Goal: Task Accomplishment & Management: Manage account settings

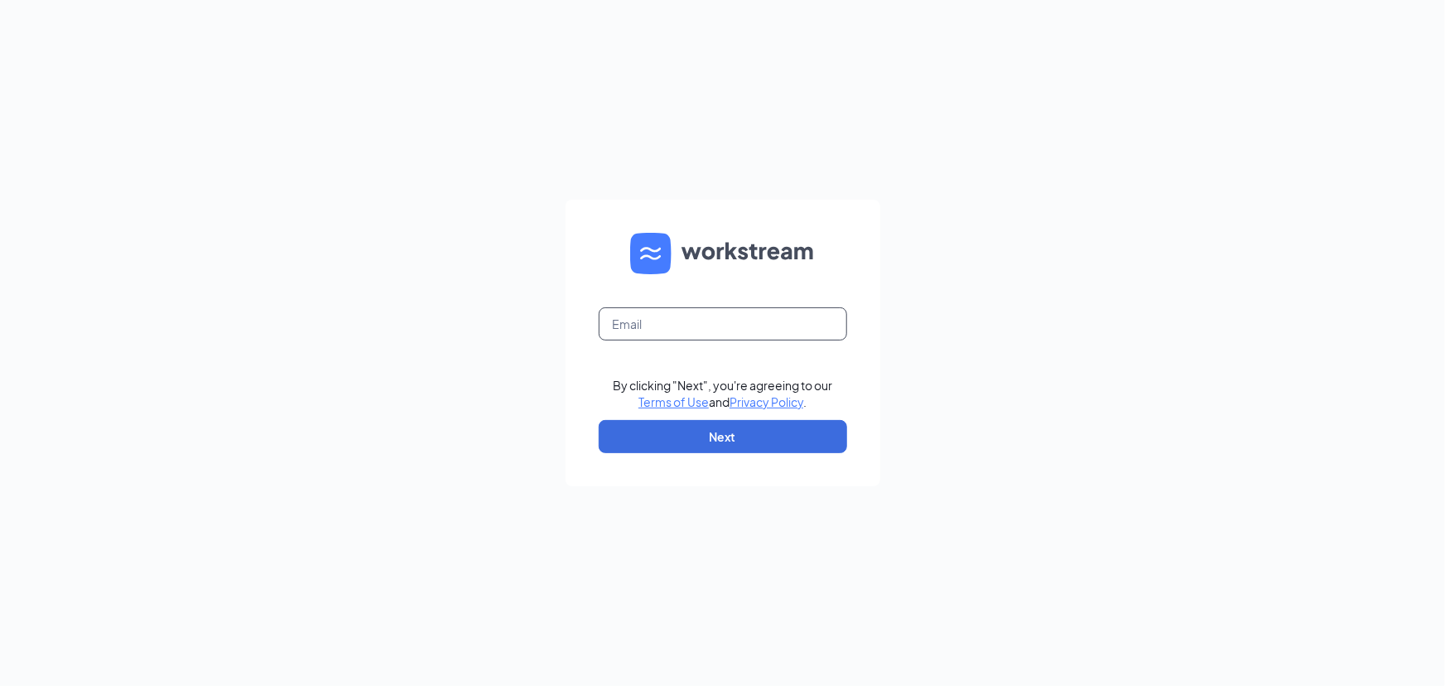
click at [682, 328] on input "text" at bounding box center [723, 323] width 248 height 33
type input "rodneyv@laskowskiace.biz"
click at [697, 438] on button "Next" at bounding box center [723, 436] width 248 height 33
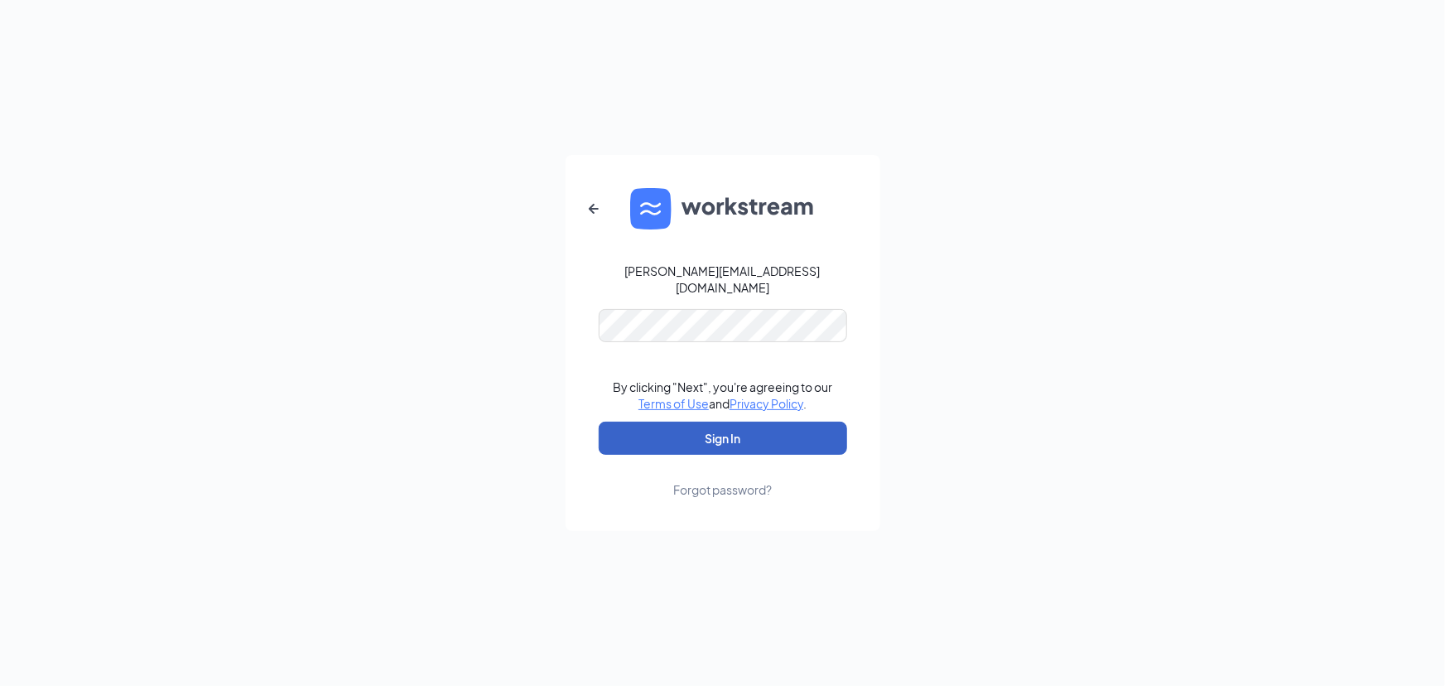
click at [692, 434] on button "Sign In" at bounding box center [723, 438] width 248 height 33
click at [726, 430] on button "Sign In" at bounding box center [723, 438] width 248 height 33
click at [721, 483] on div "Forgot password?" at bounding box center [722, 489] width 99 height 17
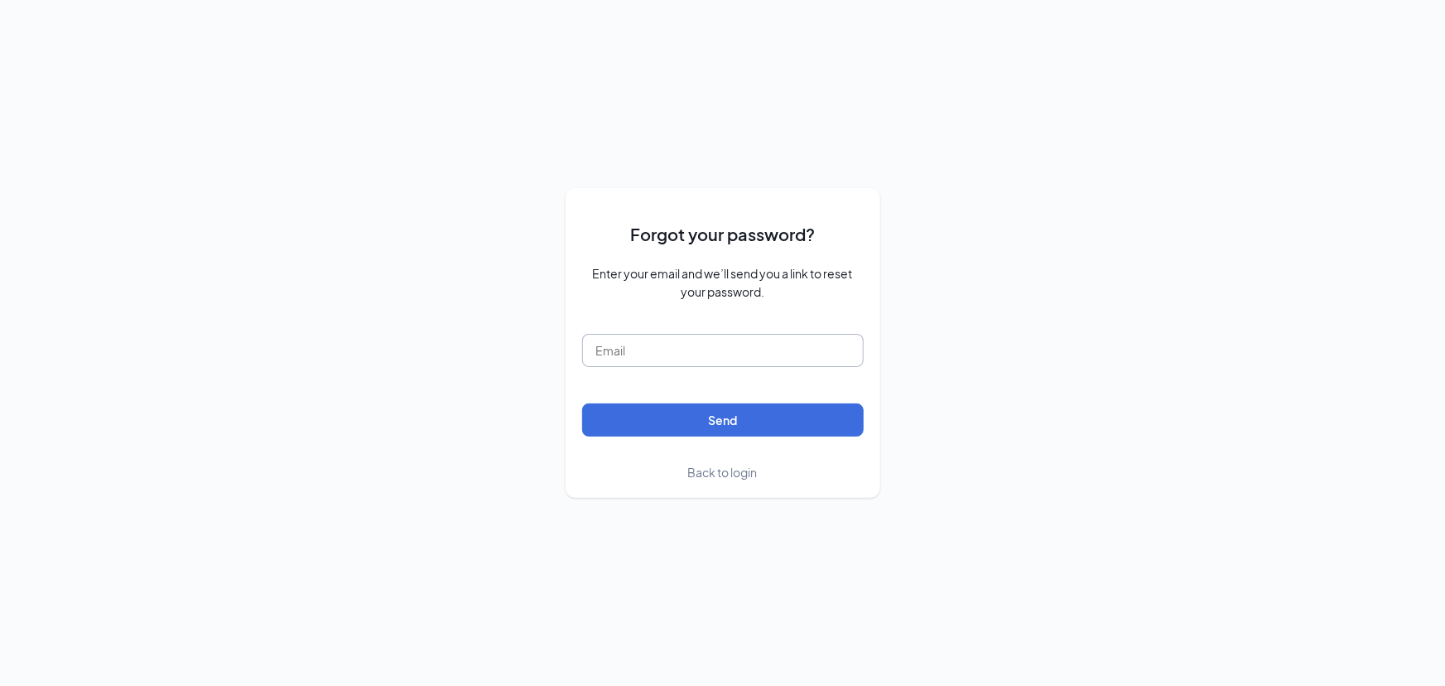
click at [746, 345] on input "text" at bounding box center [723, 350] width 282 height 33
type input "rodneyv@laskowskiace.biz"
click at [751, 418] on button "Send" at bounding box center [723, 419] width 282 height 33
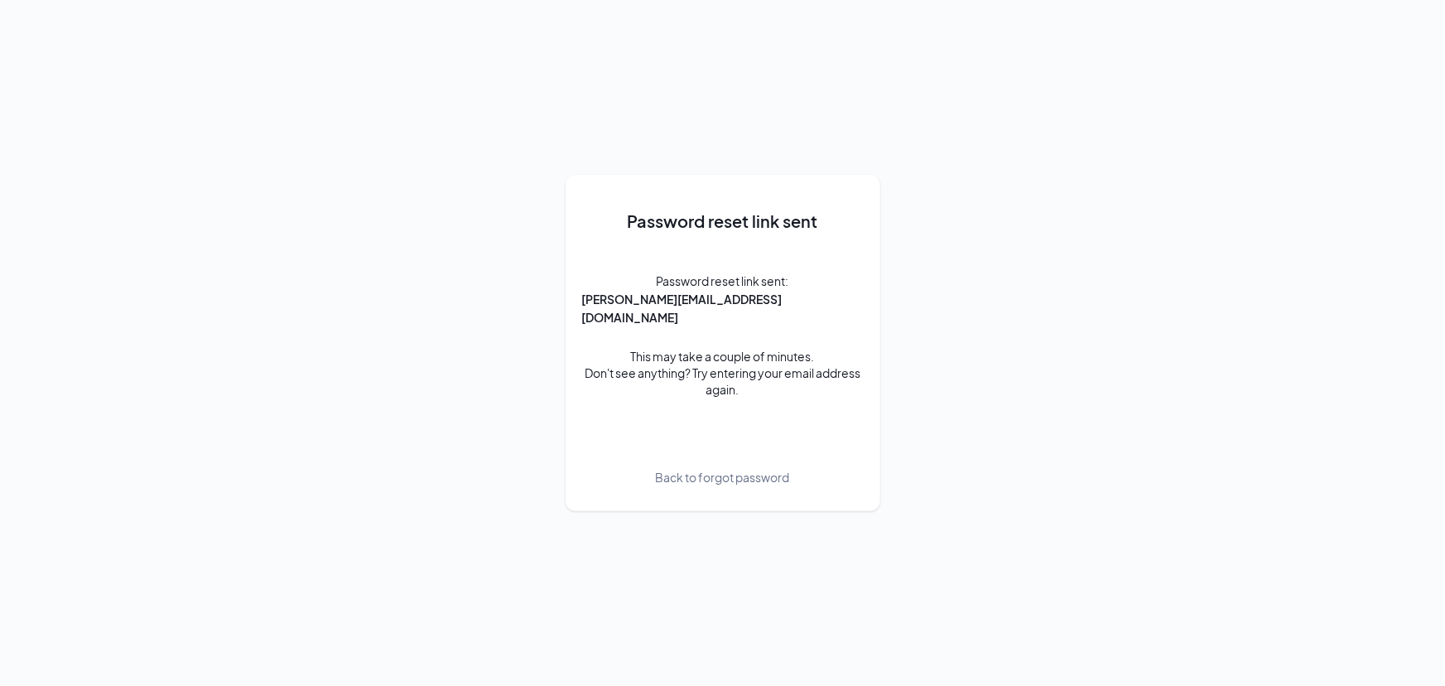
click at [951, 395] on div "Password reset link sent Password reset link sent: rodneyv@laskowskiace.biz Thi…" at bounding box center [722, 343] width 1445 height 686
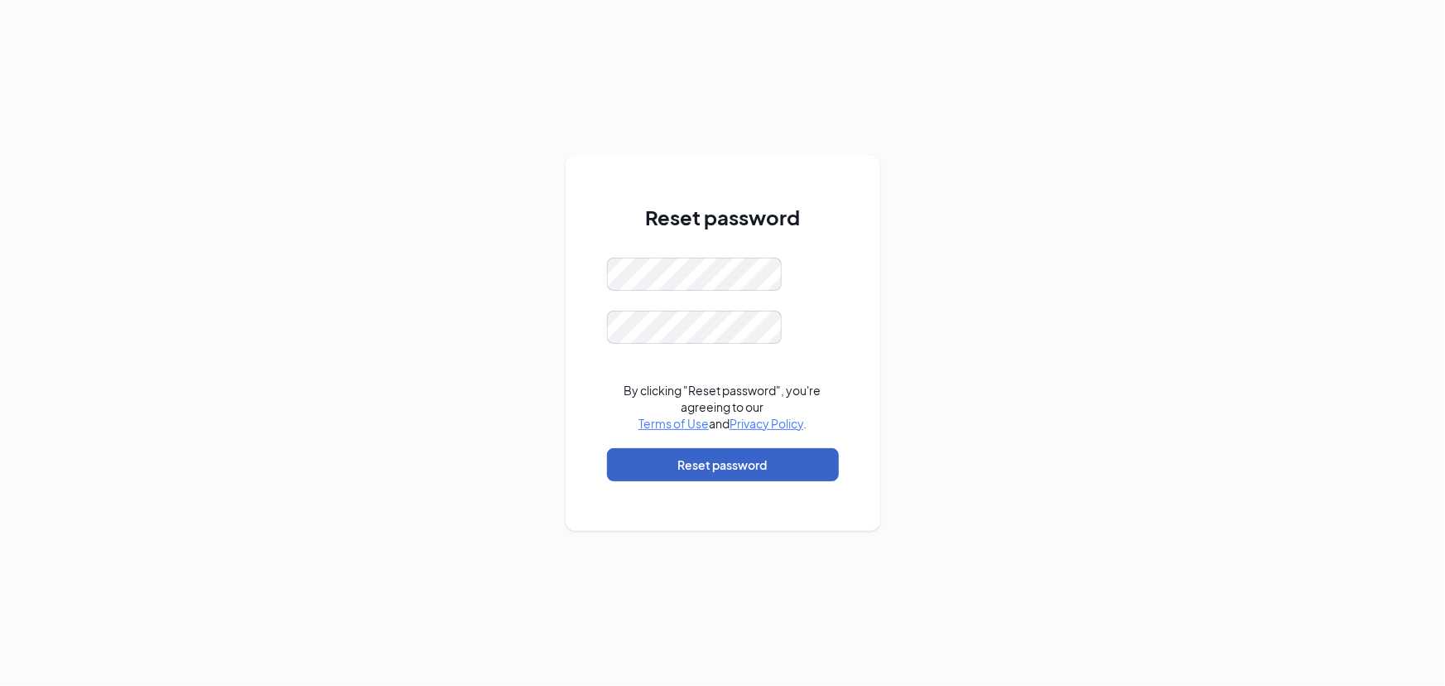
click at [708, 466] on button "Reset password" at bounding box center [723, 464] width 232 height 33
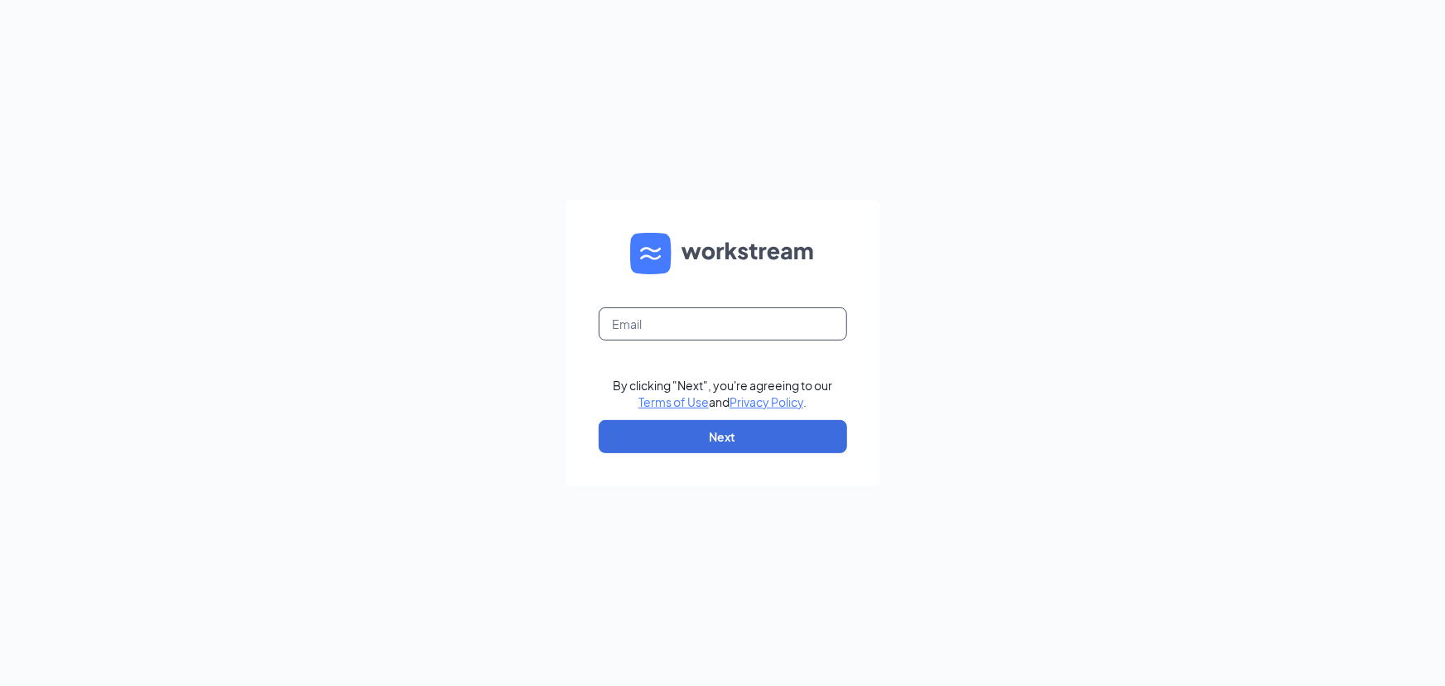
click at [793, 324] on input "text" at bounding box center [723, 323] width 248 height 33
type input "[PERSON_NAME][EMAIL_ADDRESS][DOMAIN_NAME]"
click at [933, 363] on div "[PERSON_NAME][EMAIL_ADDRESS][DOMAIN_NAME] By clicking "Next", you're agreeing t…" at bounding box center [722, 343] width 1445 height 686
click at [779, 439] on button "Next" at bounding box center [723, 436] width 248 height 33
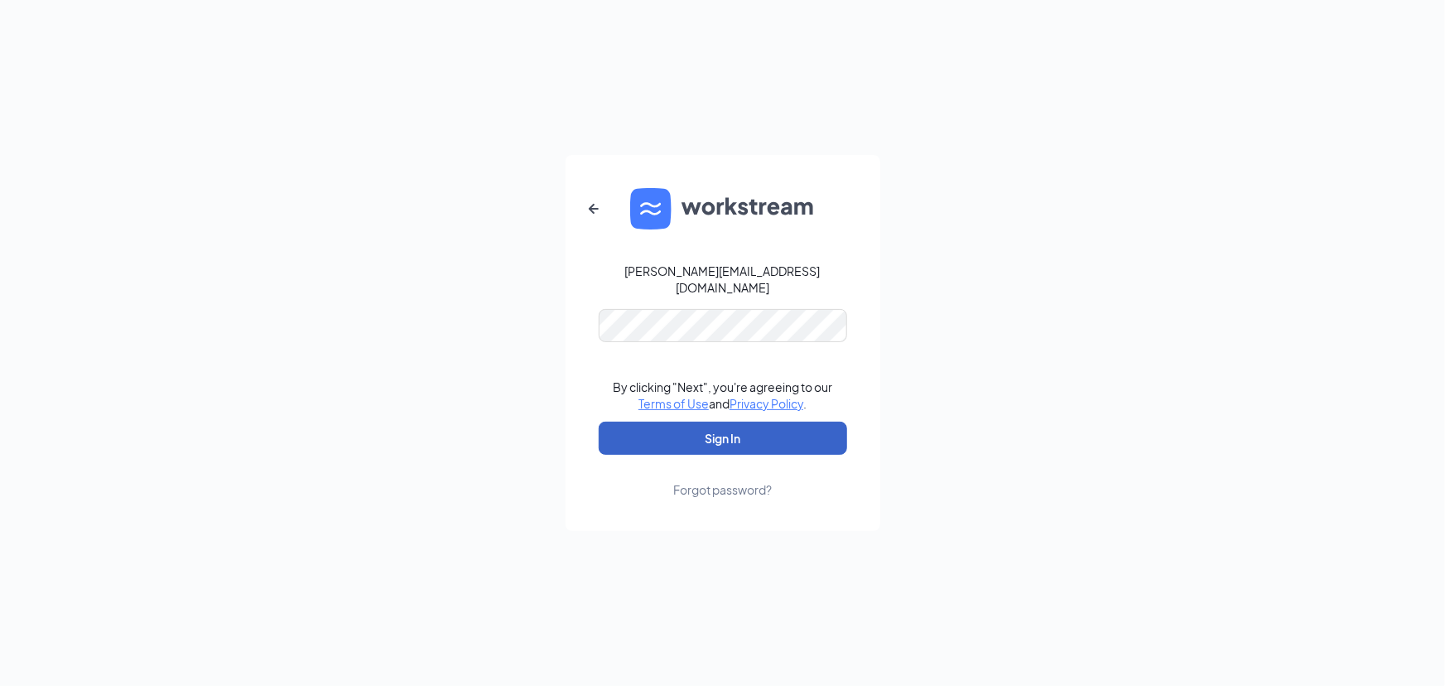
click at [741, 427] on button "Sign In" at bounding box center [723, 438] width 248 height 33
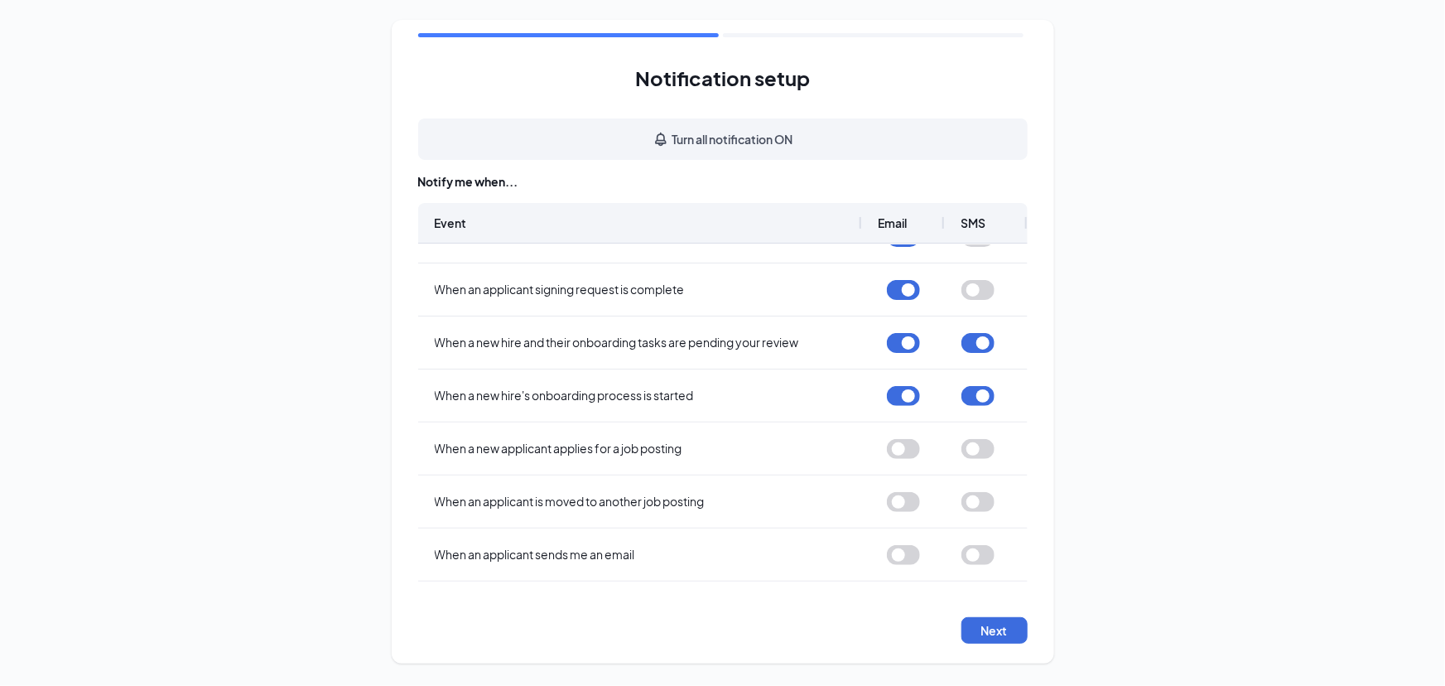
scroll to position [88, 0]
click at [898, 449] on button "button" at bounding box center [903, 448] width 33 height 20
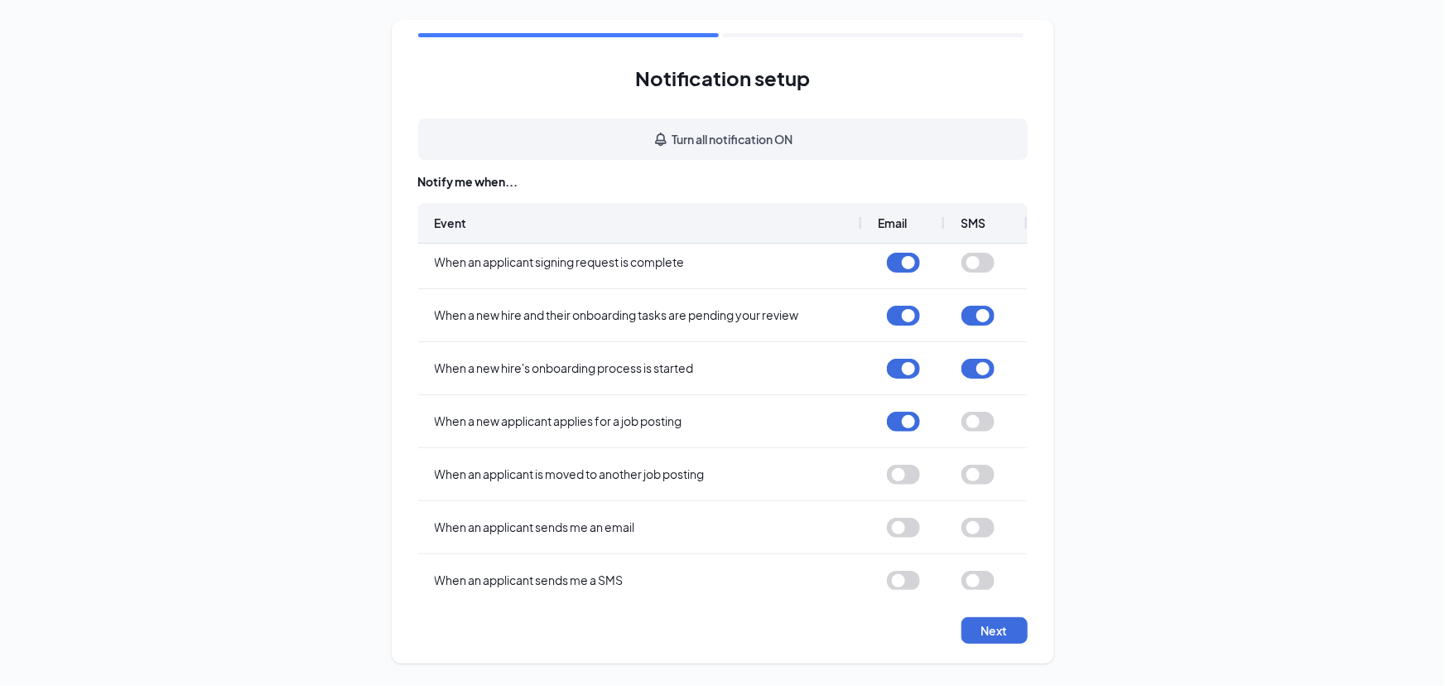
scroll to position [0, 0]
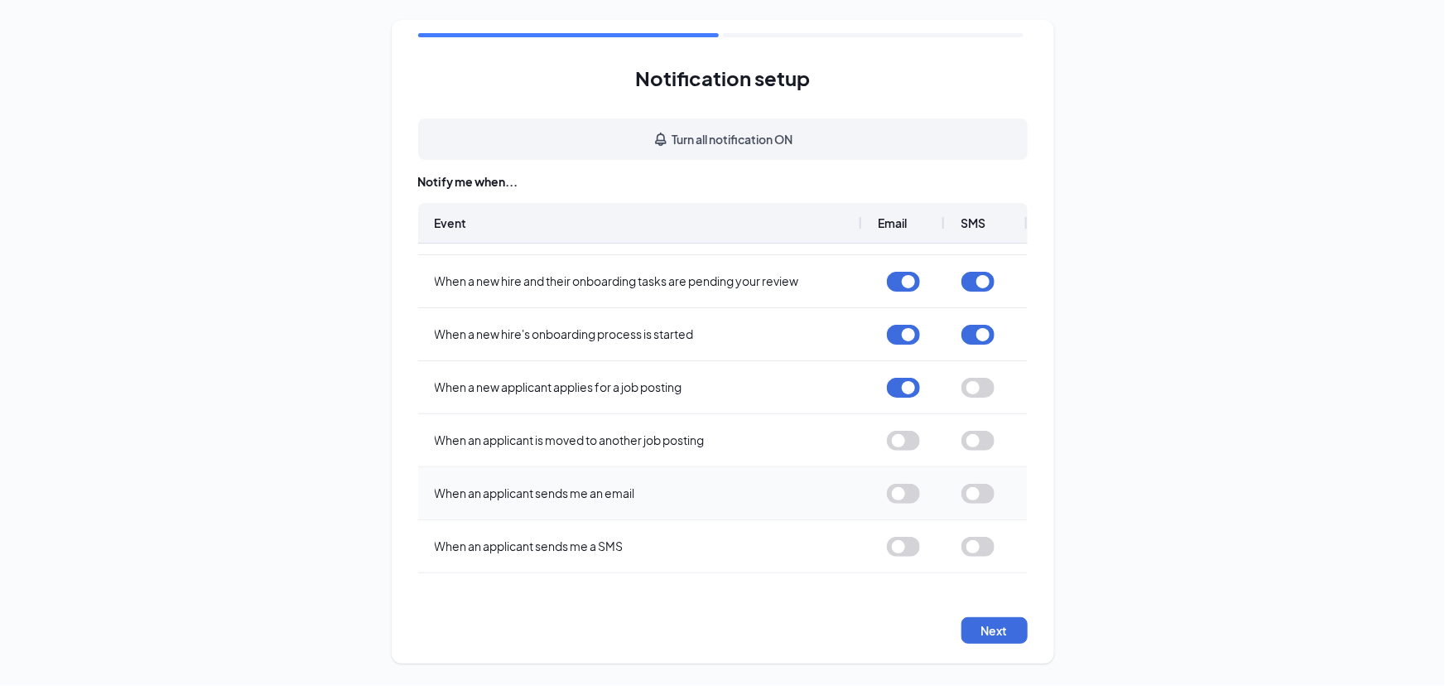
click at [903, 489] on button "button" at bounding box center [903, 494] width 33 height 20
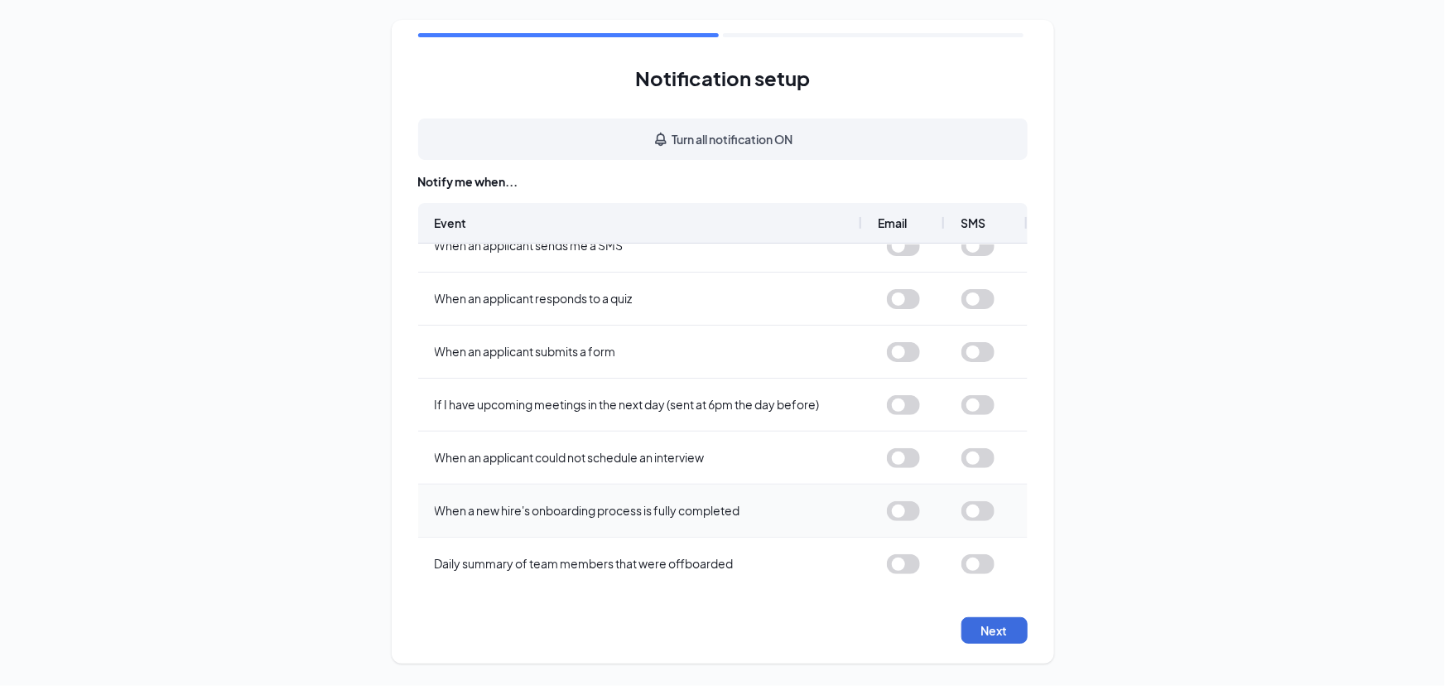
click at [898, 506] on button "button" at bounding box center [903, 511] width 33 height 20
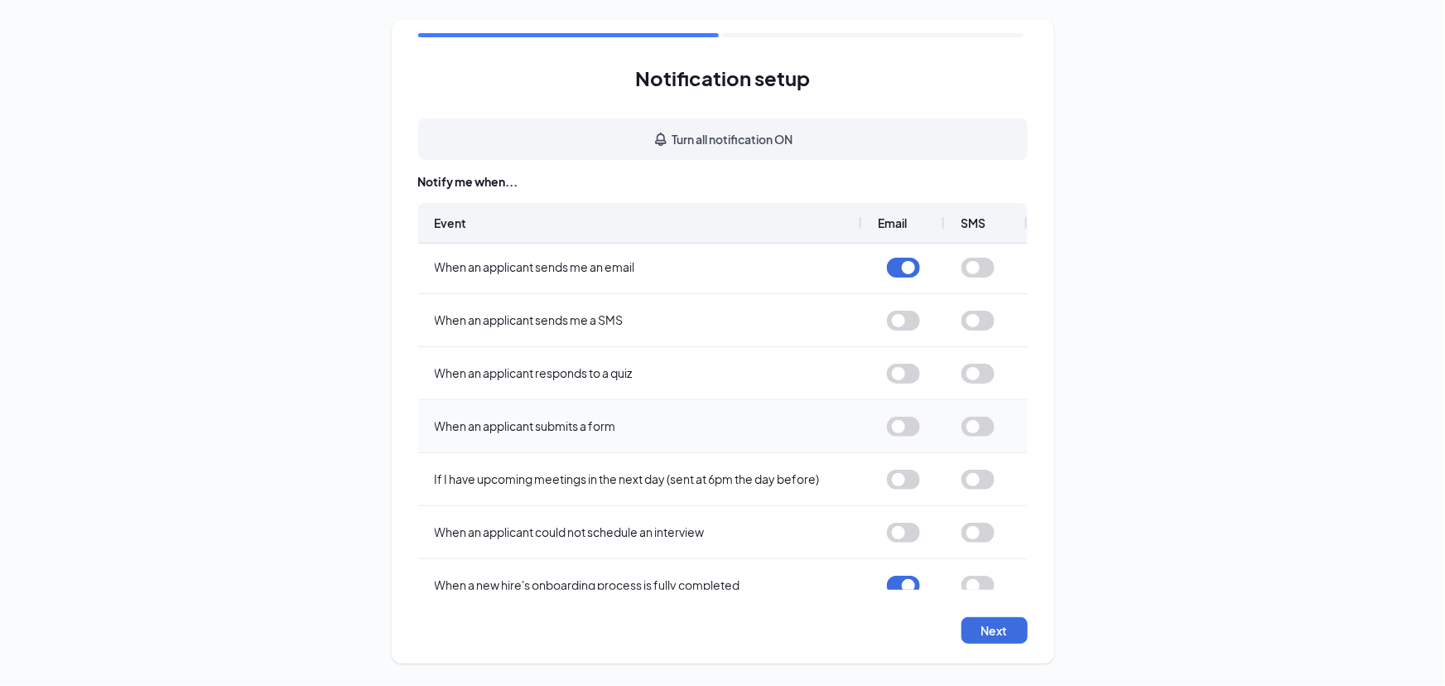
click at [894, 426] on button "button" at bounding box center [903, 427] width 33 height 20
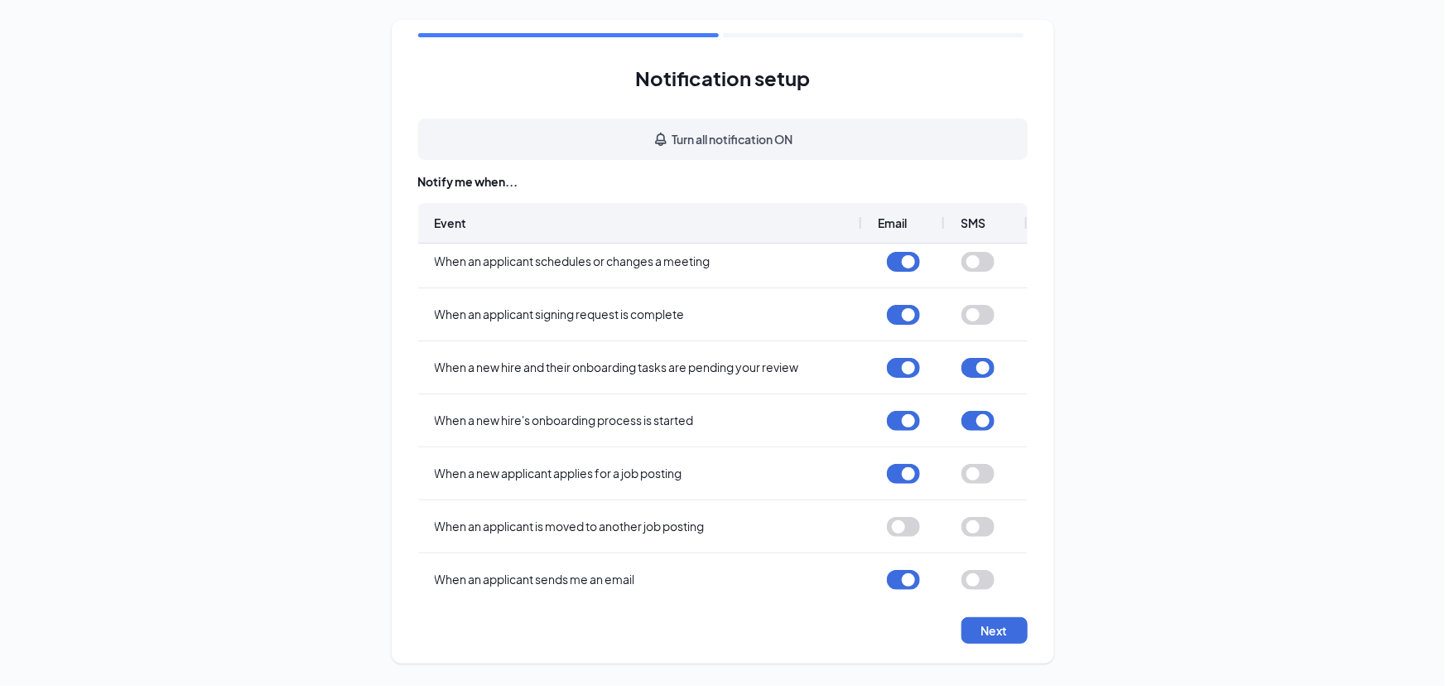
drag, startPoint x: 1026, startPoint y: 362, endPoint x: 1033, endPoint y: 419, distance: 57.5
click at [1033, 419] on div "Notification setup Turn all notification ON Notify me when... Event Email SMS W…" at bounding box center [723, 342] width 663 height 644
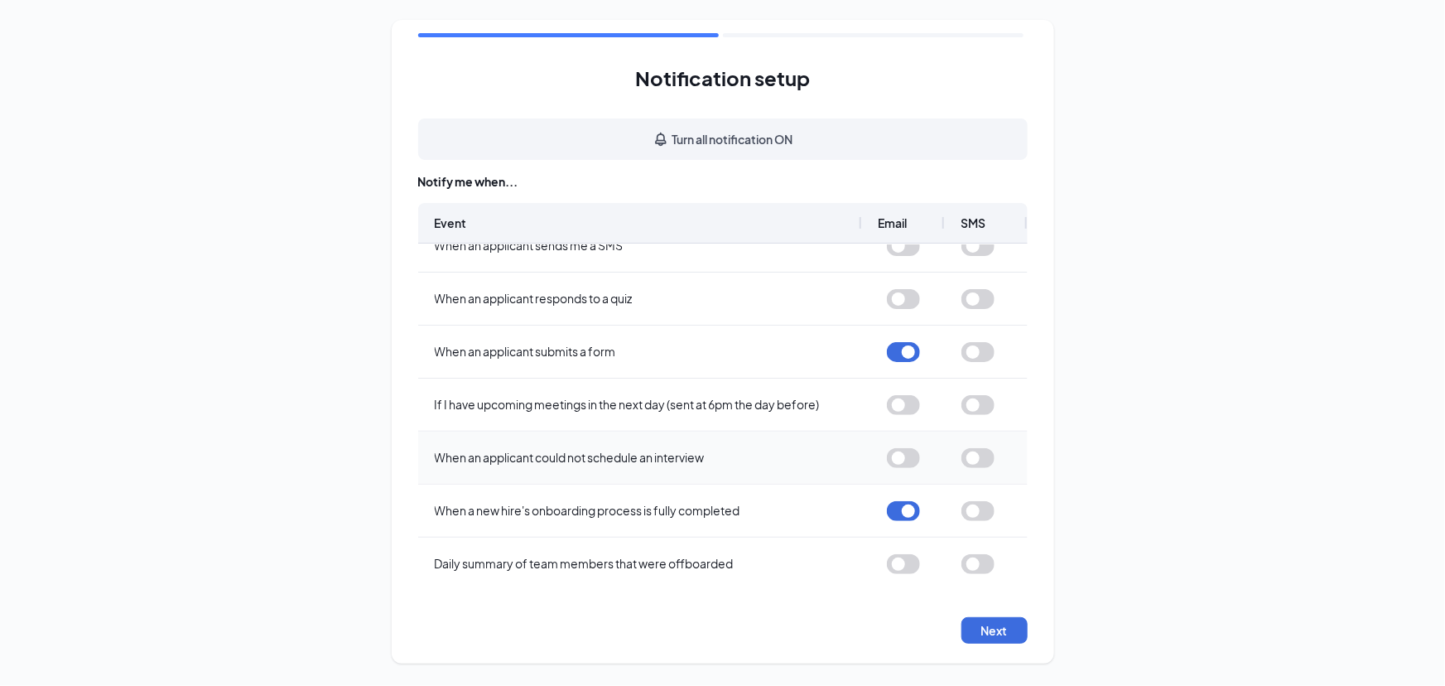
click at [904, 455] on button "button" at bounding box center [903, 458] width 33 height 20
click at [903, 403] on button "button" at bounding box center [903, 405] width 33 height 20
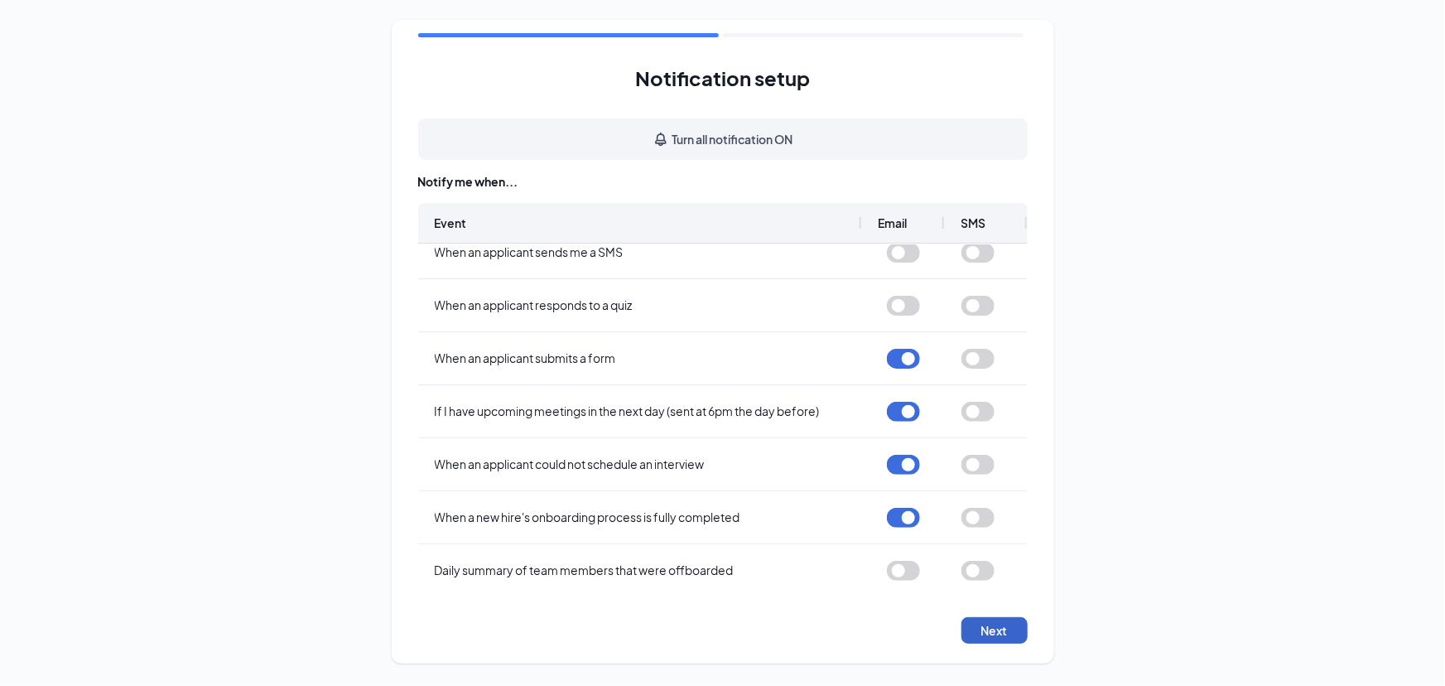
click at [987, 629] on button "Next" at bounding box center [995, 630] width 66 height 27
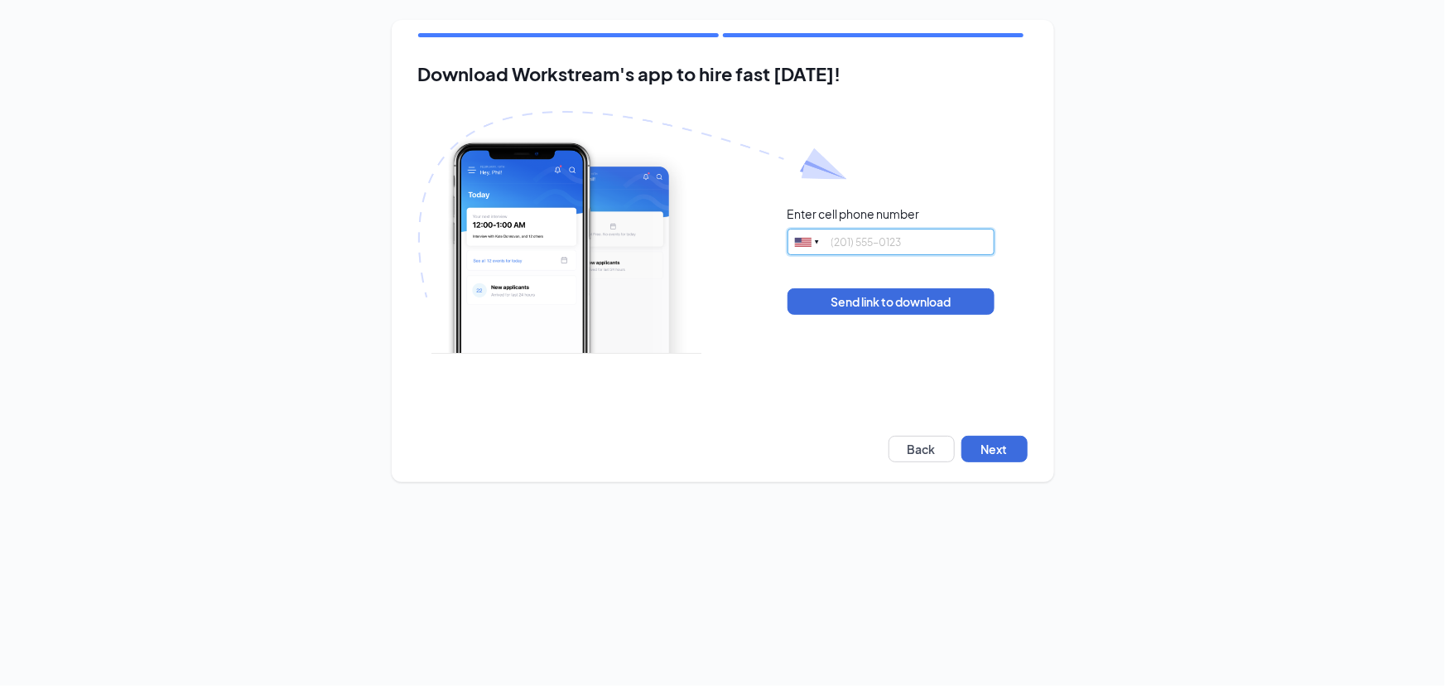
click at [895, 246] on input "tel" at bounding box center [891, 242] width 207 height 27
type input "8478636276"
click at [884, 306] on button "Send link to download" at bounding box center [891, 301] width 207 height 27
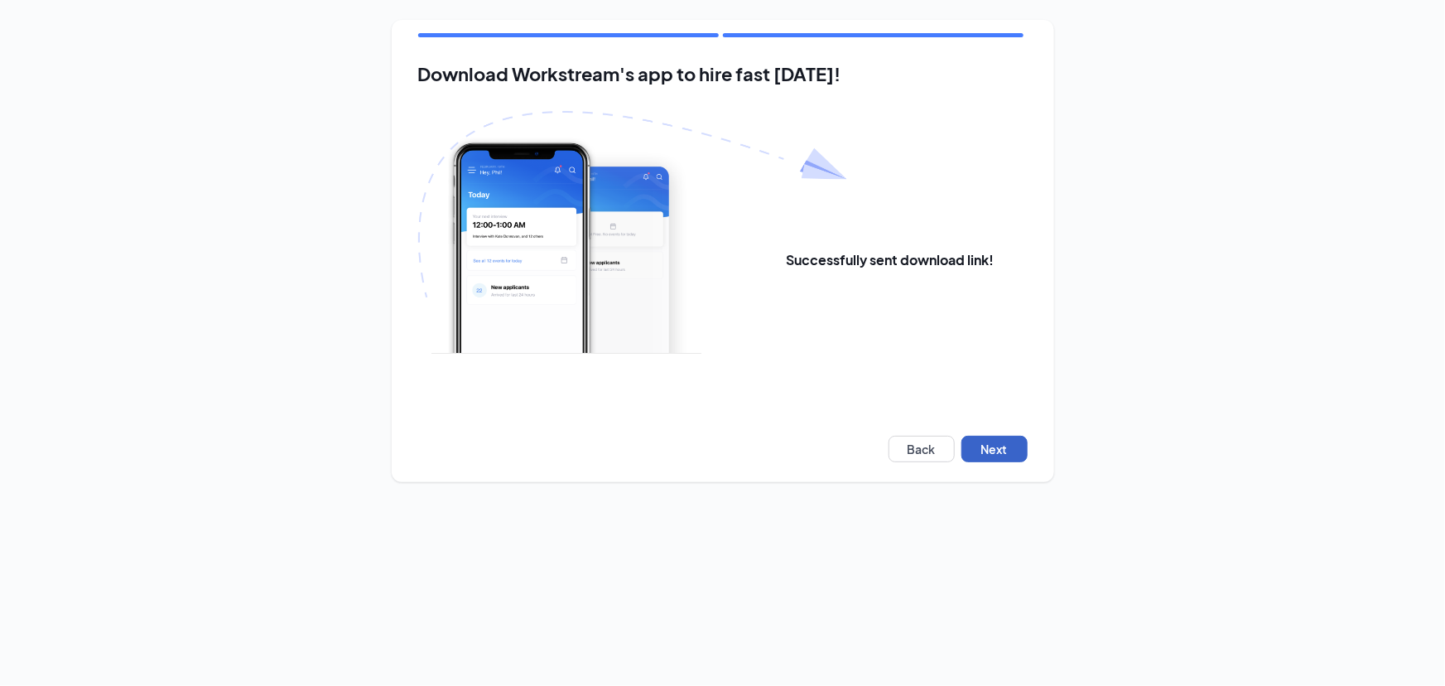
click at [997, 450] on button "Next" at bounding box center [995, 449] width 66 height 27
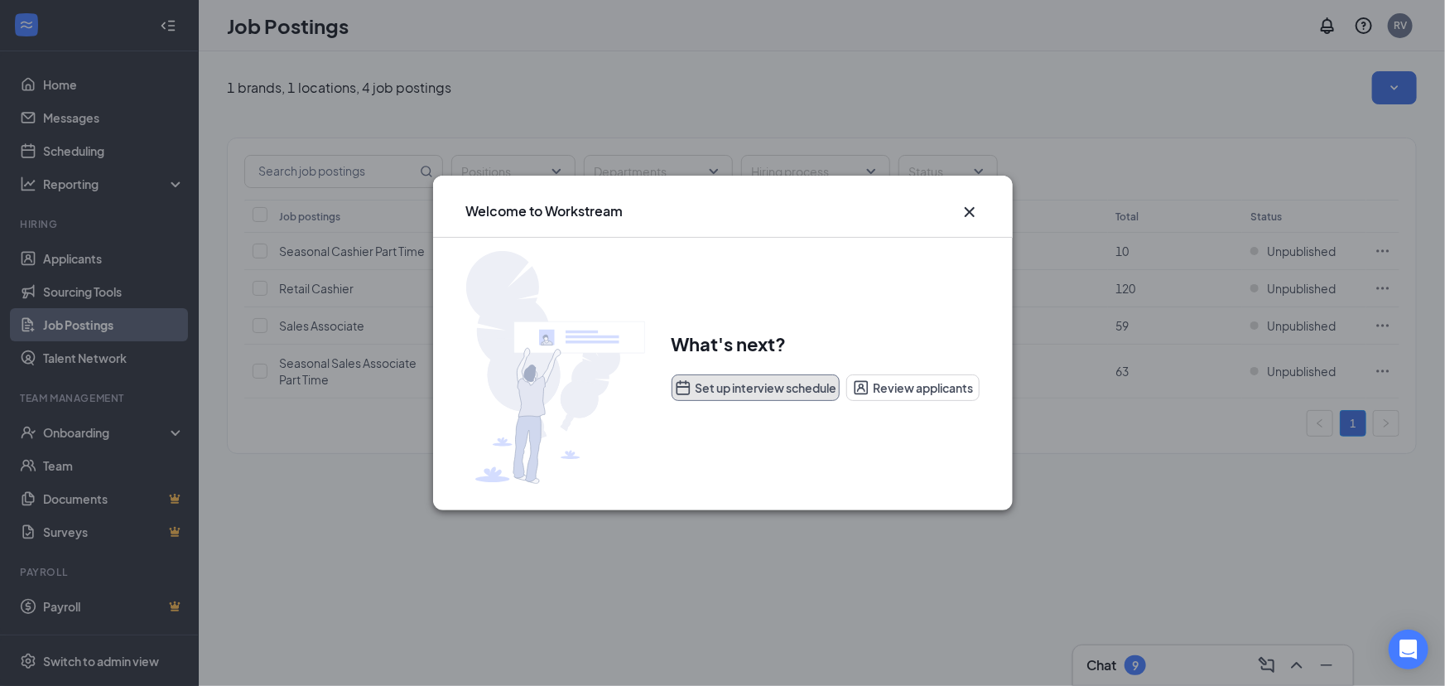
click at [764, 393] on button "Set up interview schedule" at bounding box center [756, 387] width 169 height 27
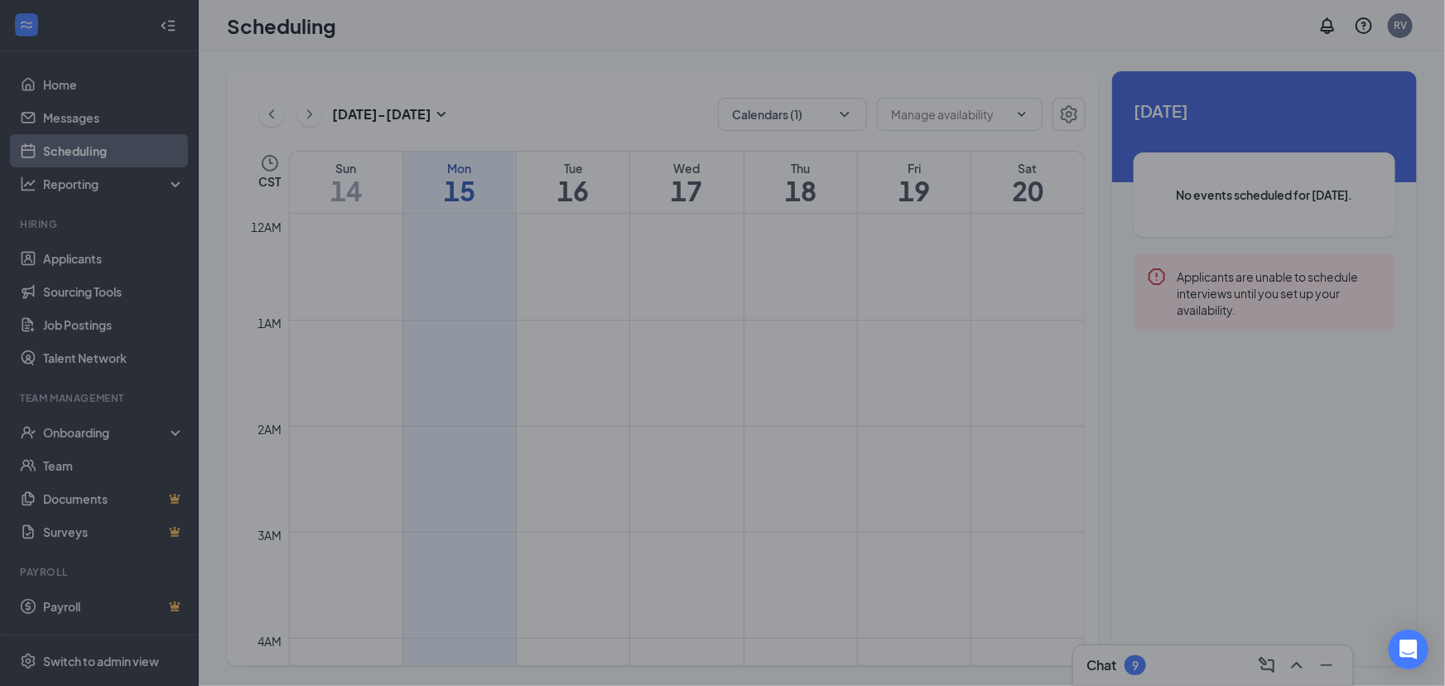
scroll to position [812, 0]
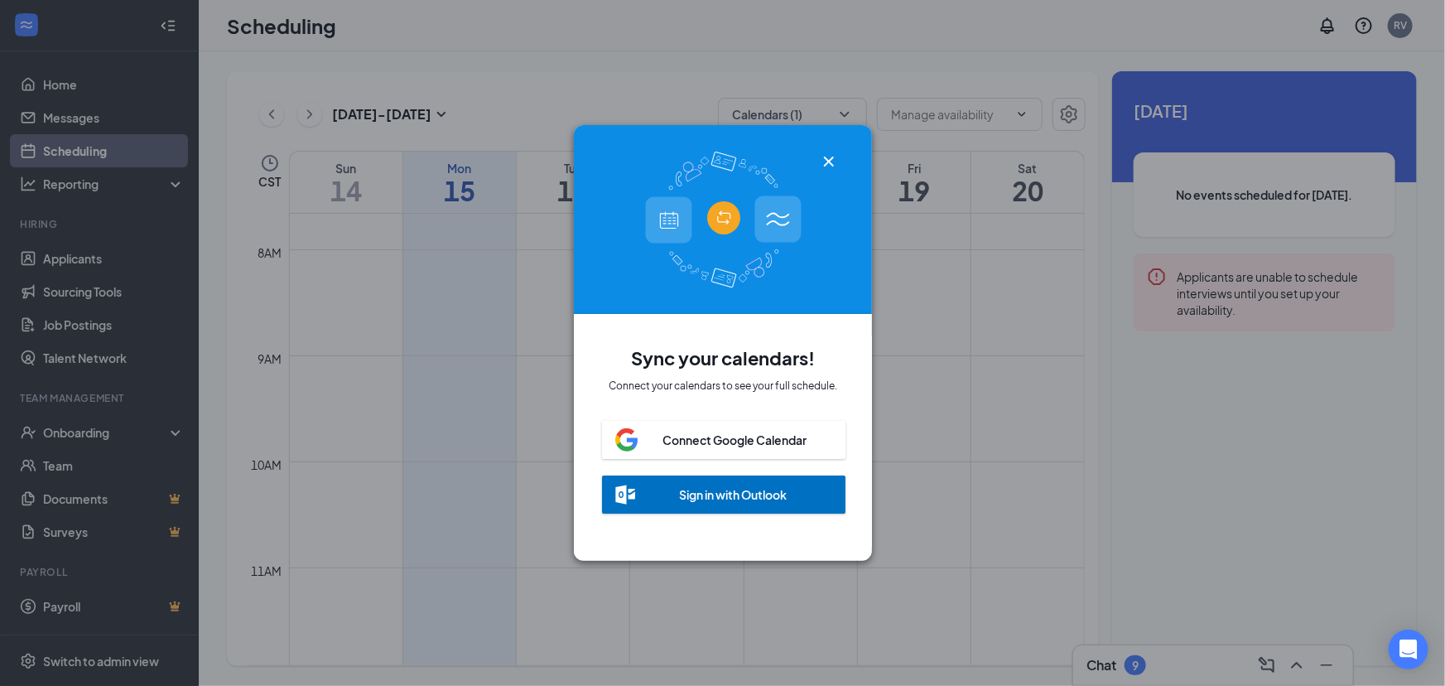
click at [736, 498] on div "Sign in with Outlook" at bounding box center [734, 494] width 108 height 17
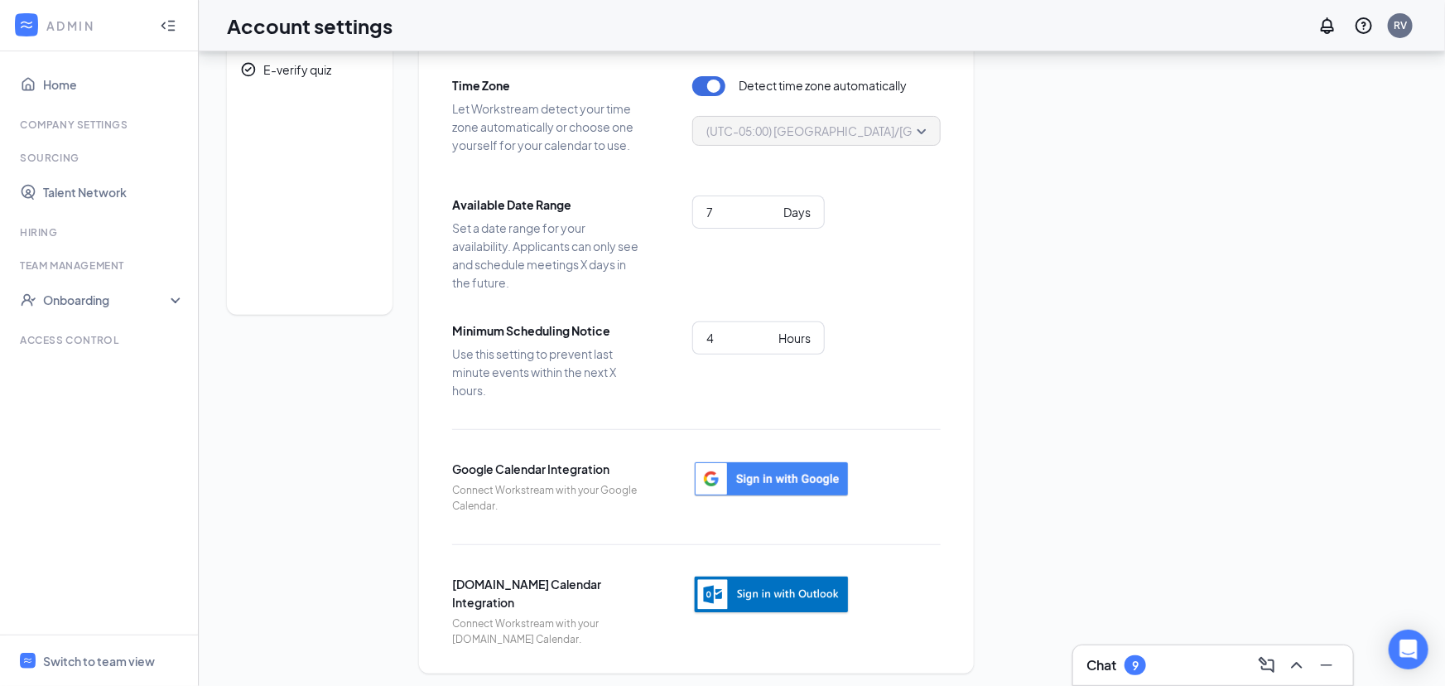
scroll to position [107, 0]
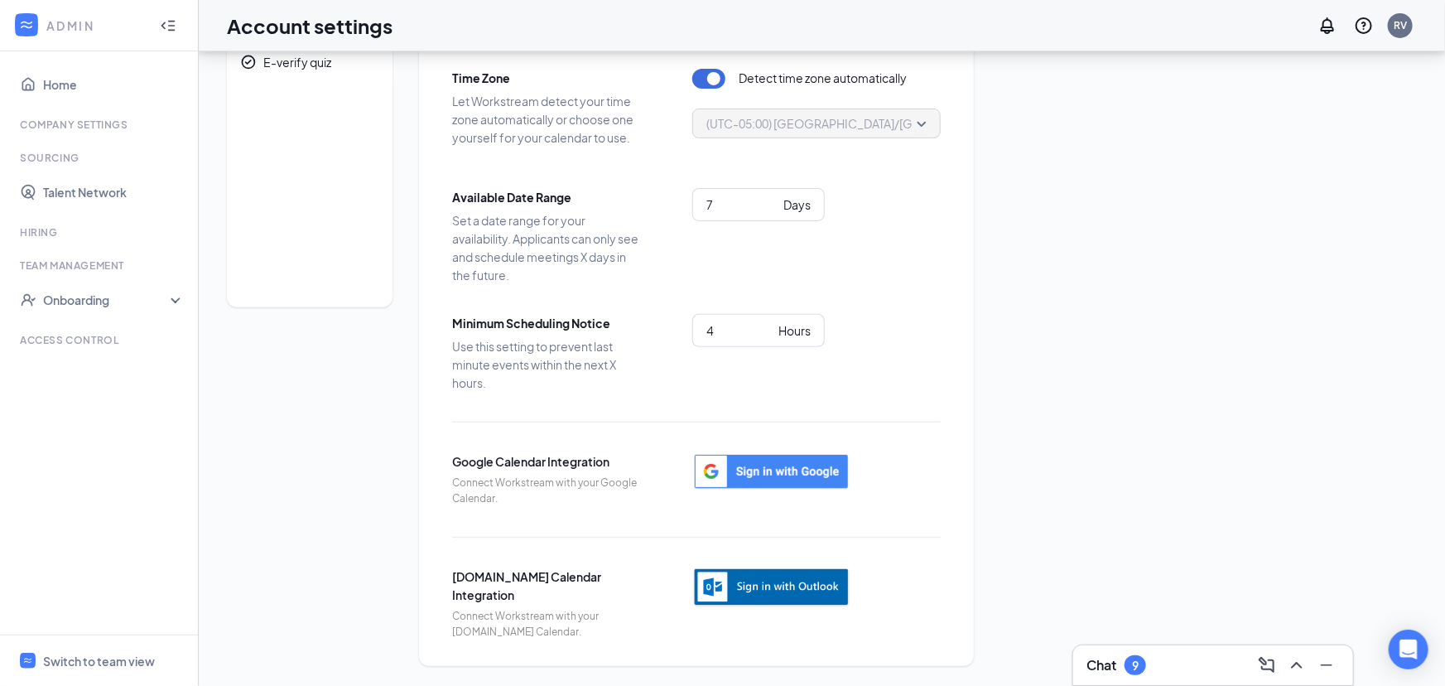
click at [778, 590] on img "button" at bounding box center [771, 587] width 158 height 41
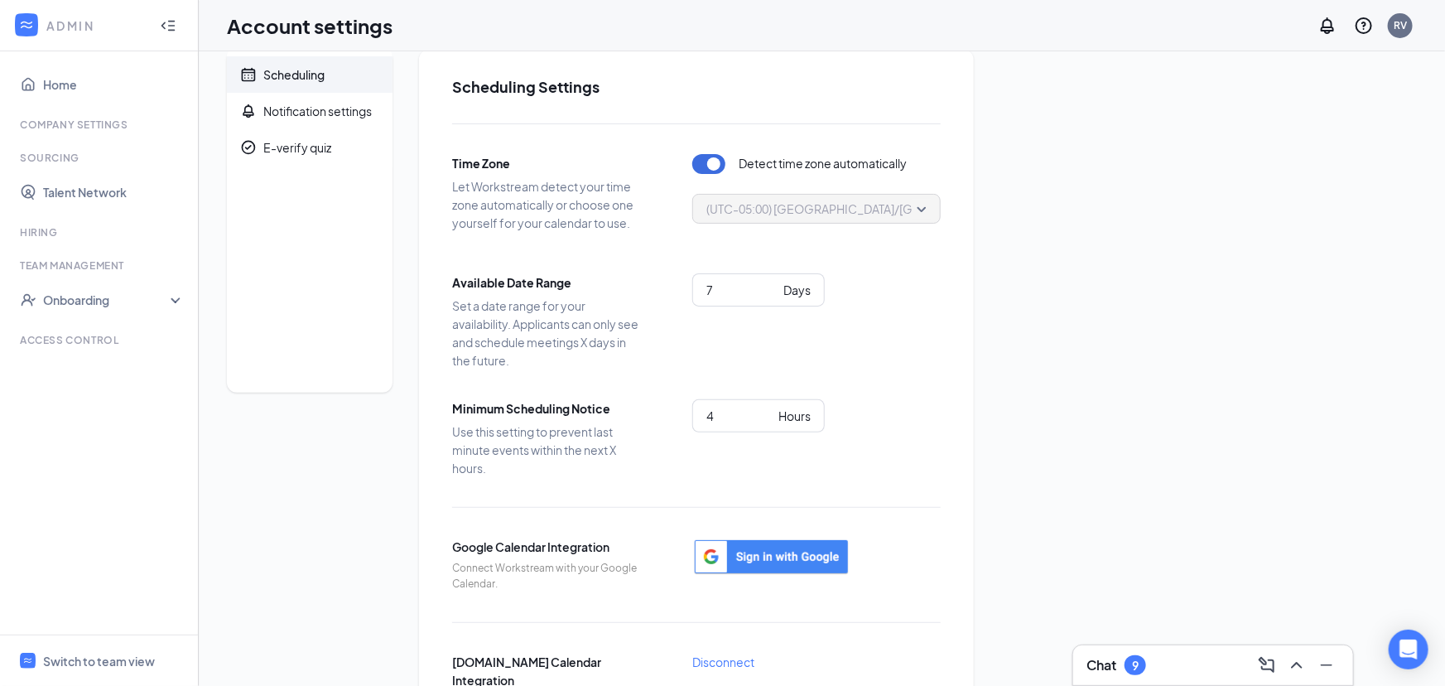
scroll to position [23, 0]
click at [62, 86] on link "Home" at bounding box center [114, 84] width 142 height 33
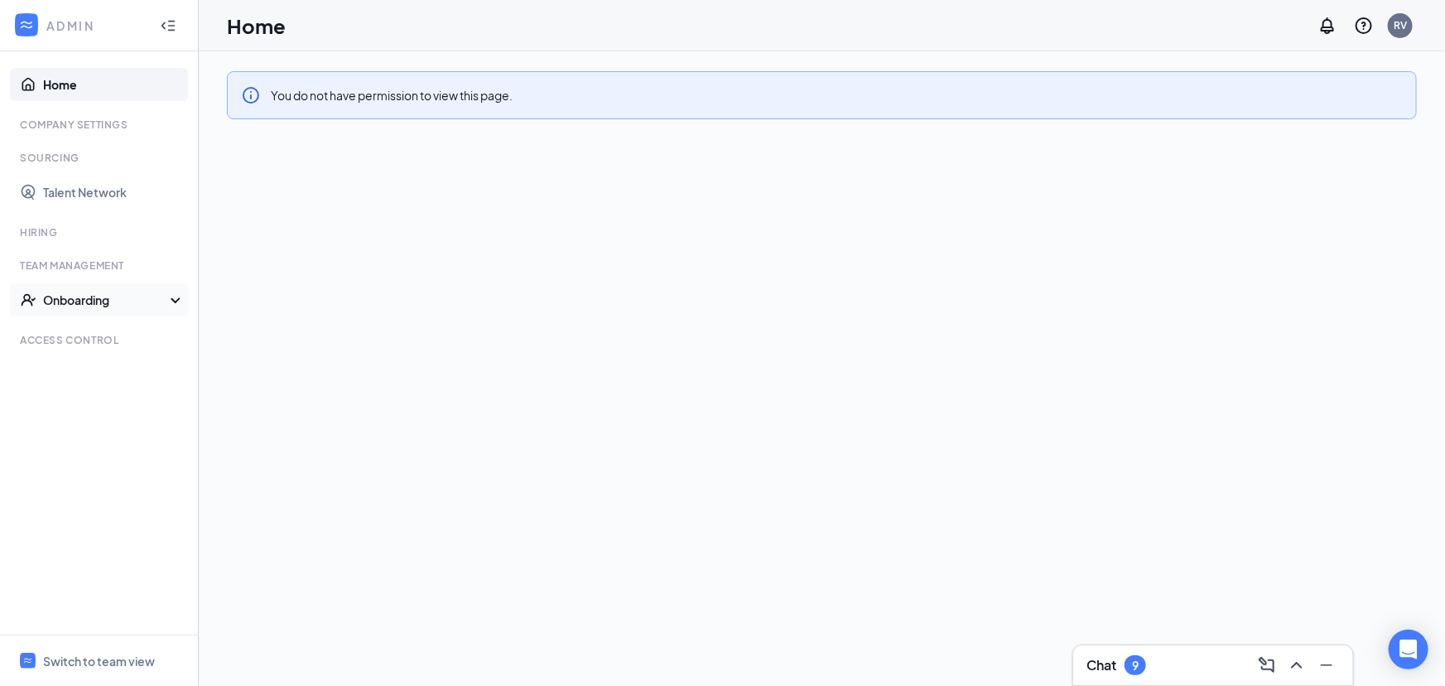
click at [170, 301] on div "Onboarding" at bounding box center [107, 300] width 128 height 17
click at [125, 336] on link "Onboarding Processes" at bounding box center [114, 332] width 142 height 33
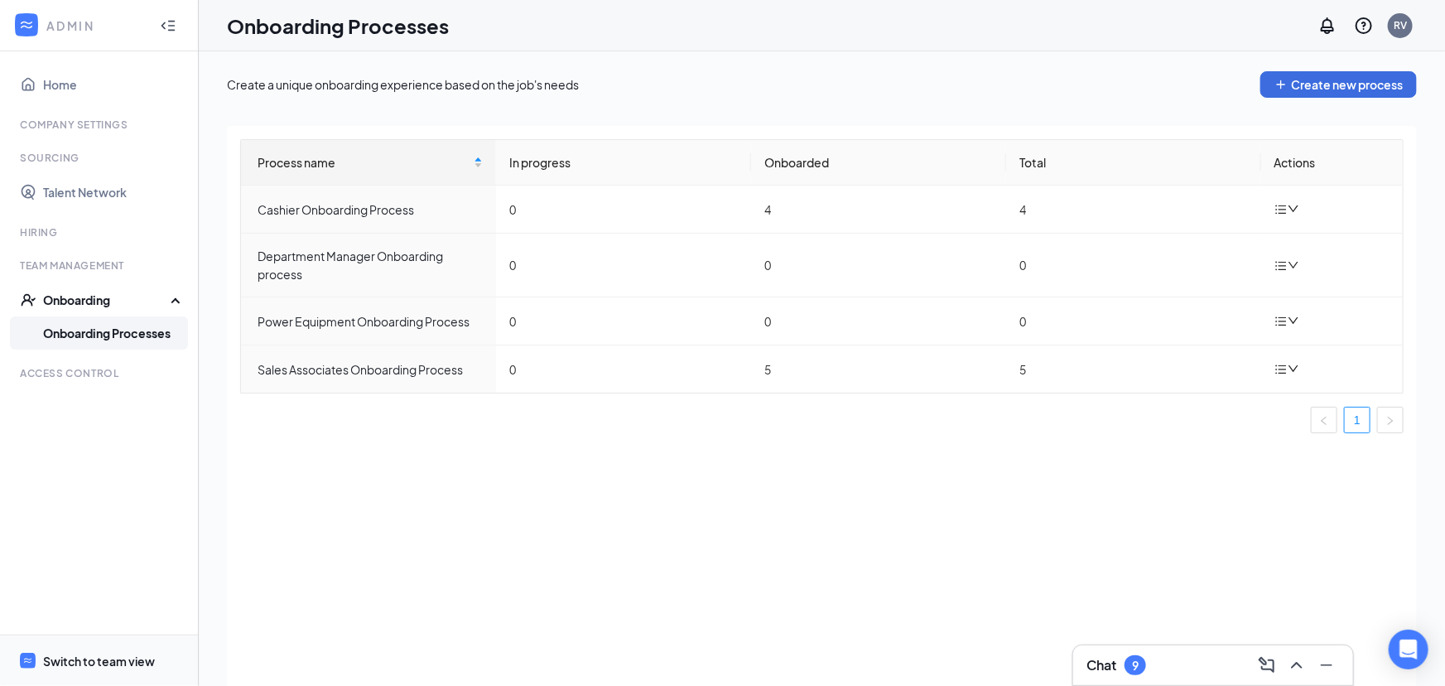
click at [89, 663] on div "Switch to team view" at bounding box center [99, 661] width 112 height 17
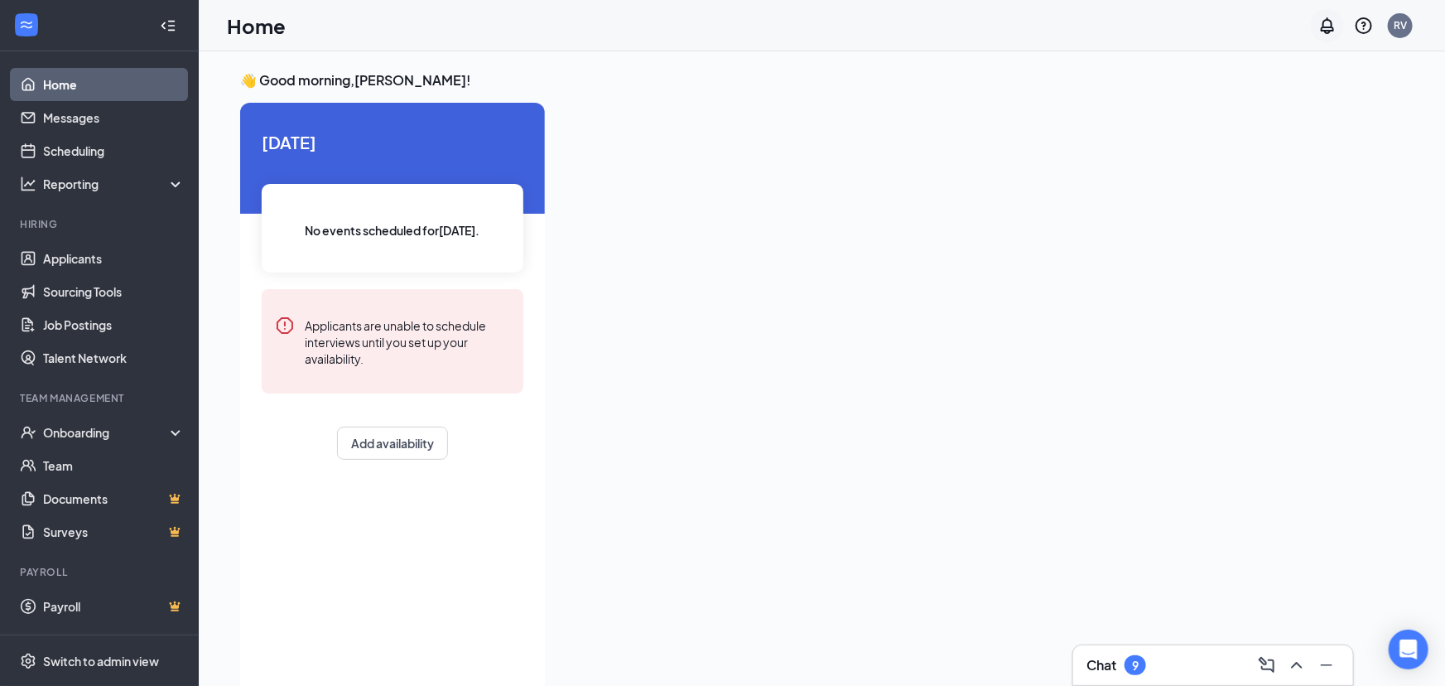
click at [1327, 30] on icon "Notifications" at bounding box center [1327, 25] width 13 height 17
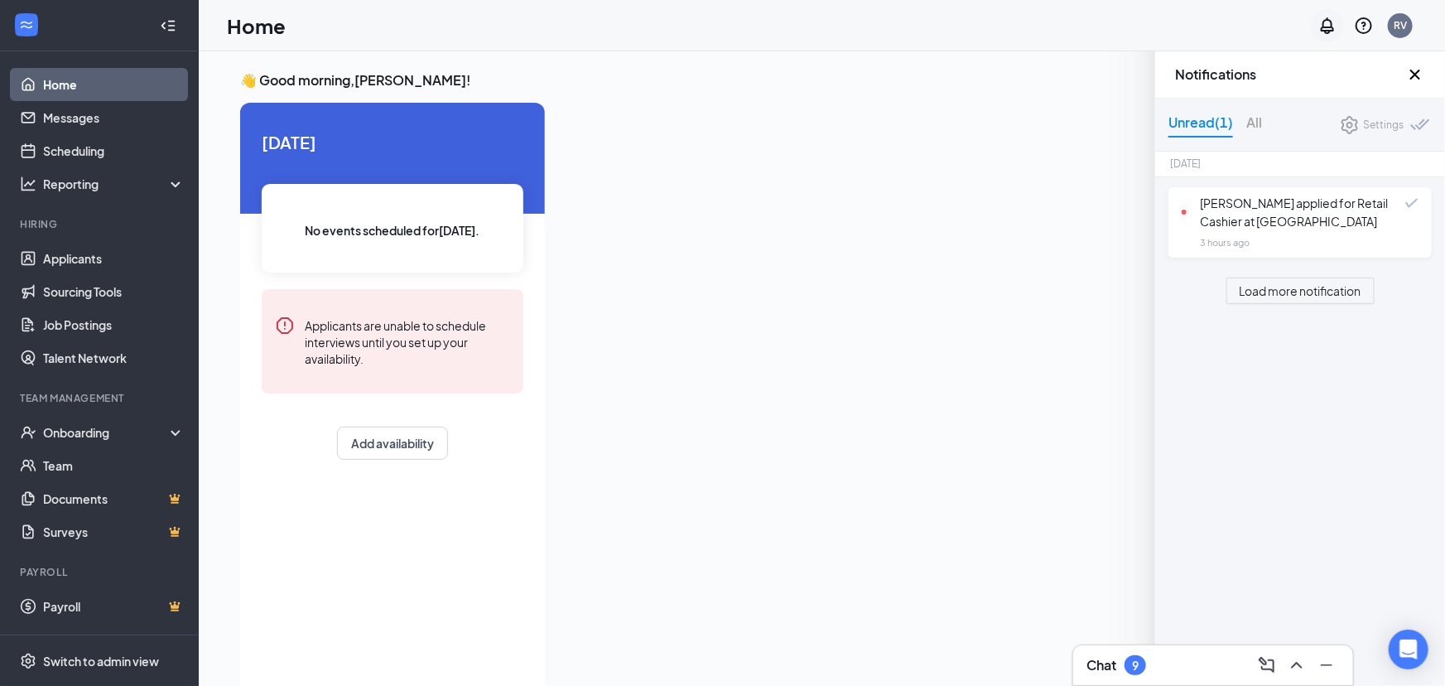
click at [1327, 30] on icon "Notifications" at bounding box center [1327, 25] width 13 height 17
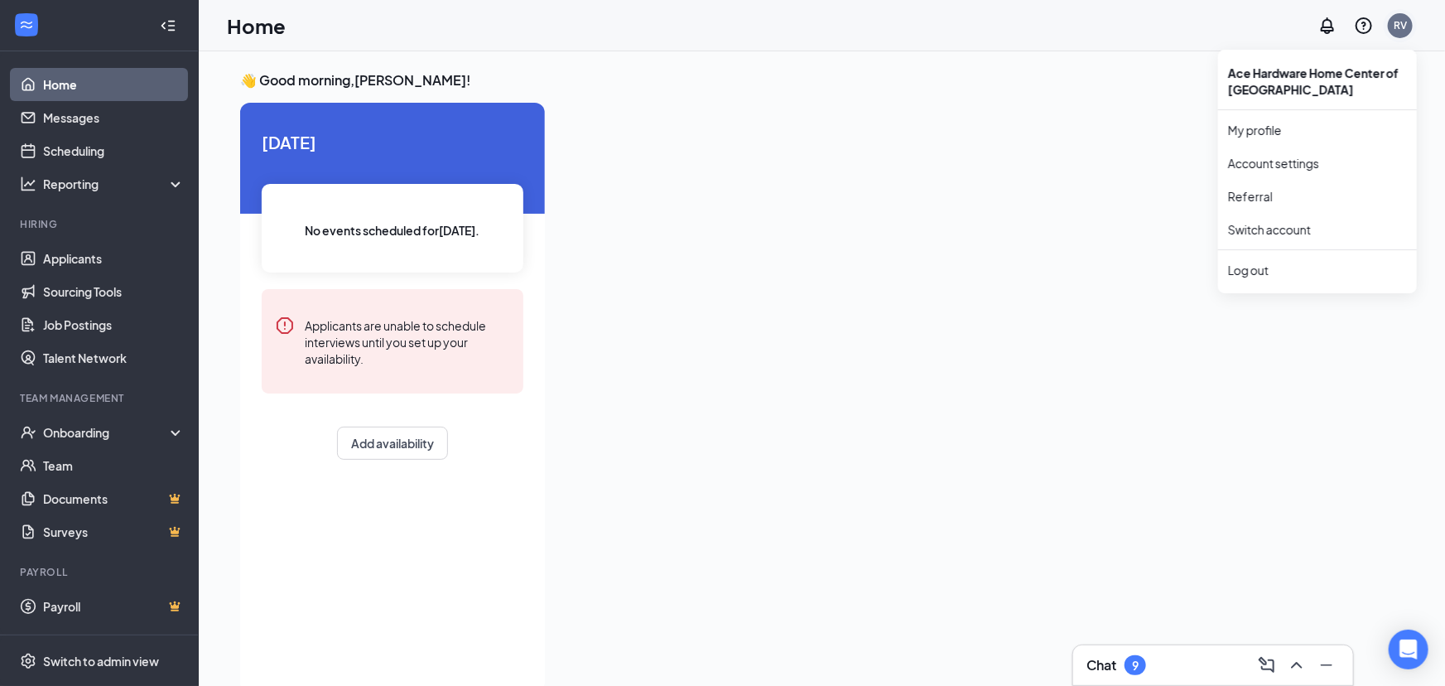
click at [1396, 33] on div "RV" at bounding box center [1400, 25] width 25 height 25
click at [1099, 273] on div at bounding box center [981, 393] width 846 height 580
